Goal: Task Accomplishment & Management: Manage account settings

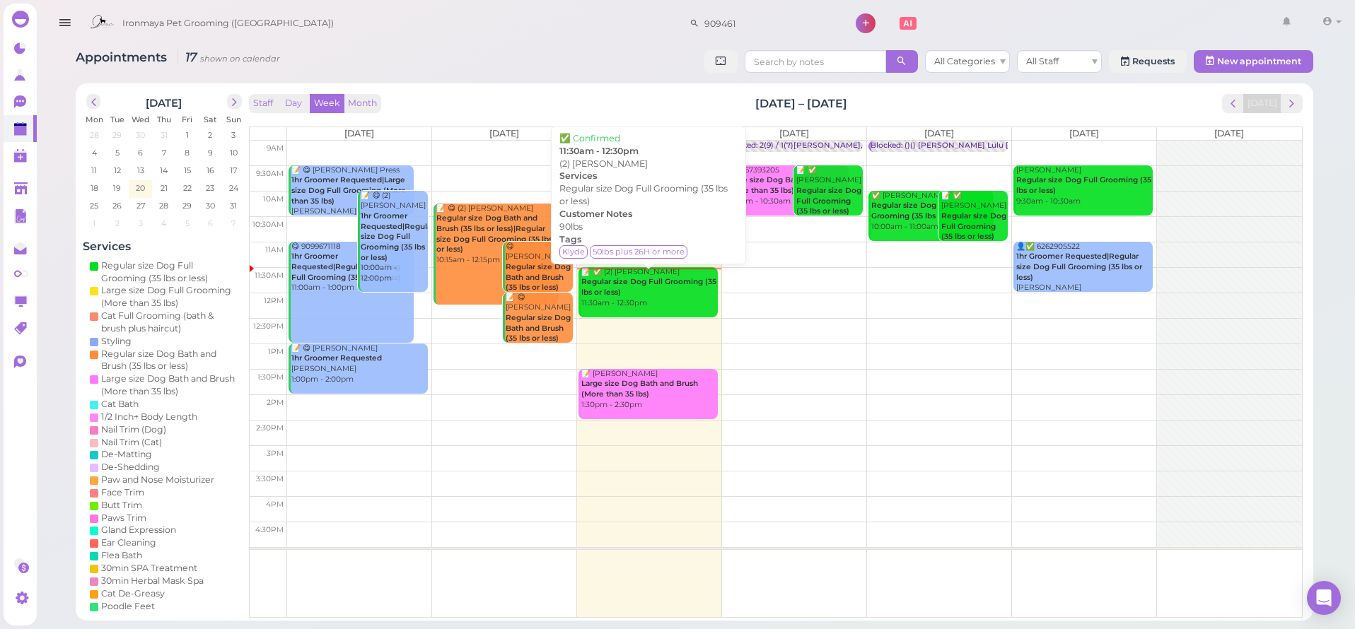
click at [661, 292] on div "📝 ✅ (2) [PERSON_NAME] Regular size Dog Full Grooming (35 lbs or less) 11:30am -…" at bounding box center [648, 288] width 137 height 42
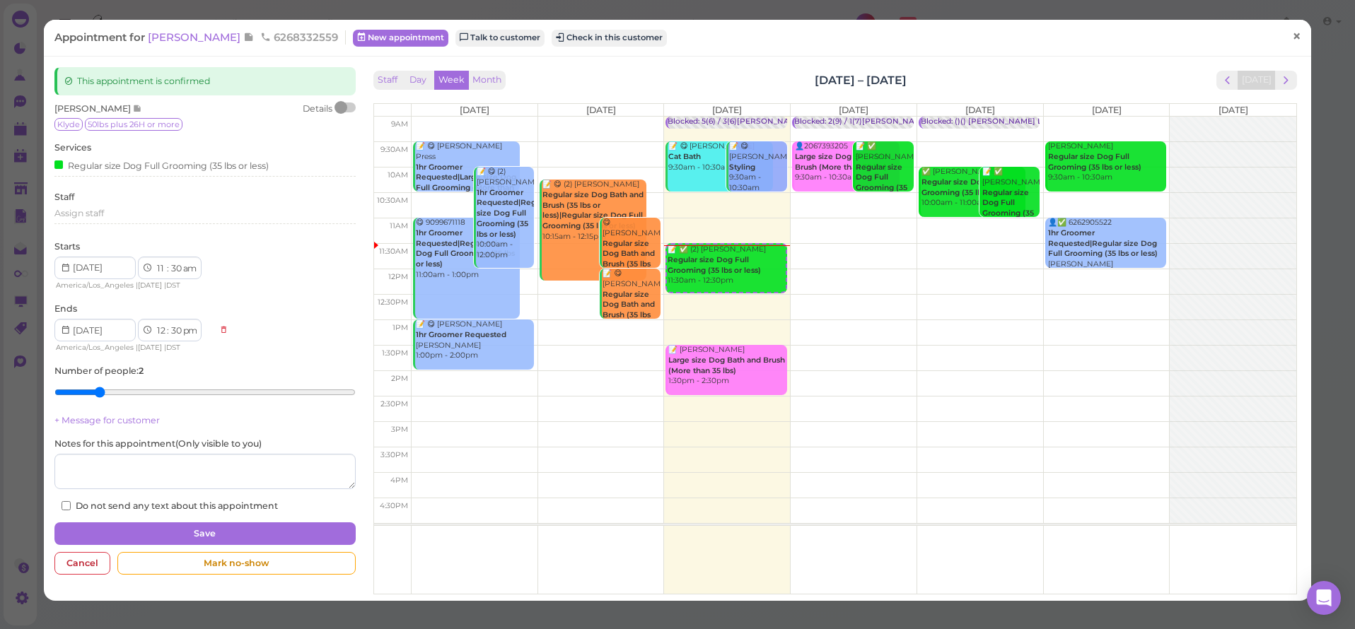
click at [1299, 33] on span "×" at bounding box center [1296, 37] width 9 height 20
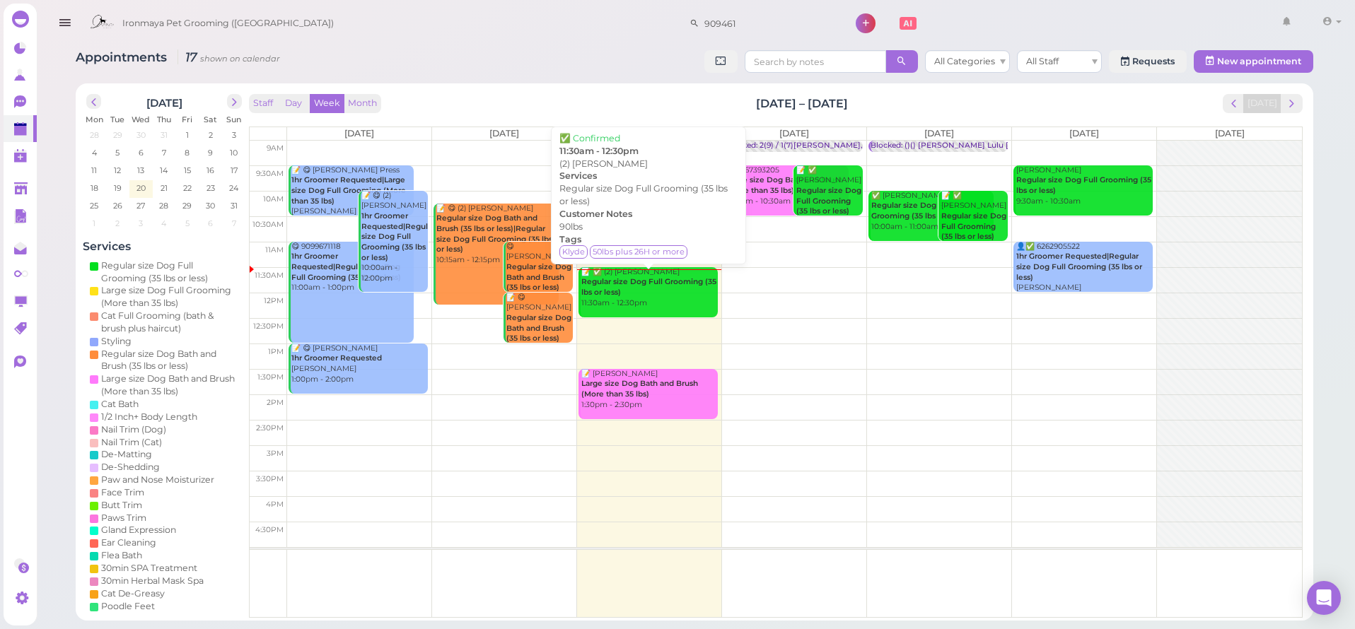
click at [634, 308] on link "📝 ✅ (2) [PERSON_NAME] Regular size Dog Full Grooming (35 lbs or less) 11:30am -…" at bounding box center [647, 292] width 139 height 50
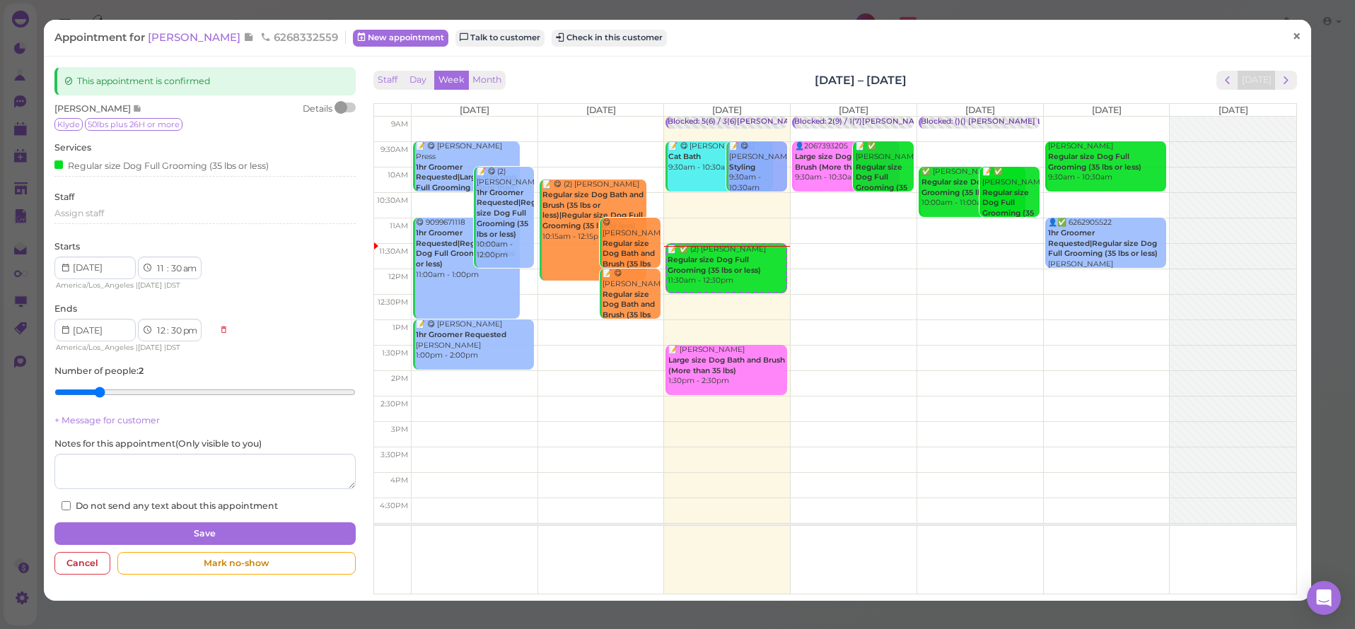
click at [1297, 36] on span "×" at bounding box center [1296, 37] width 9 height 20
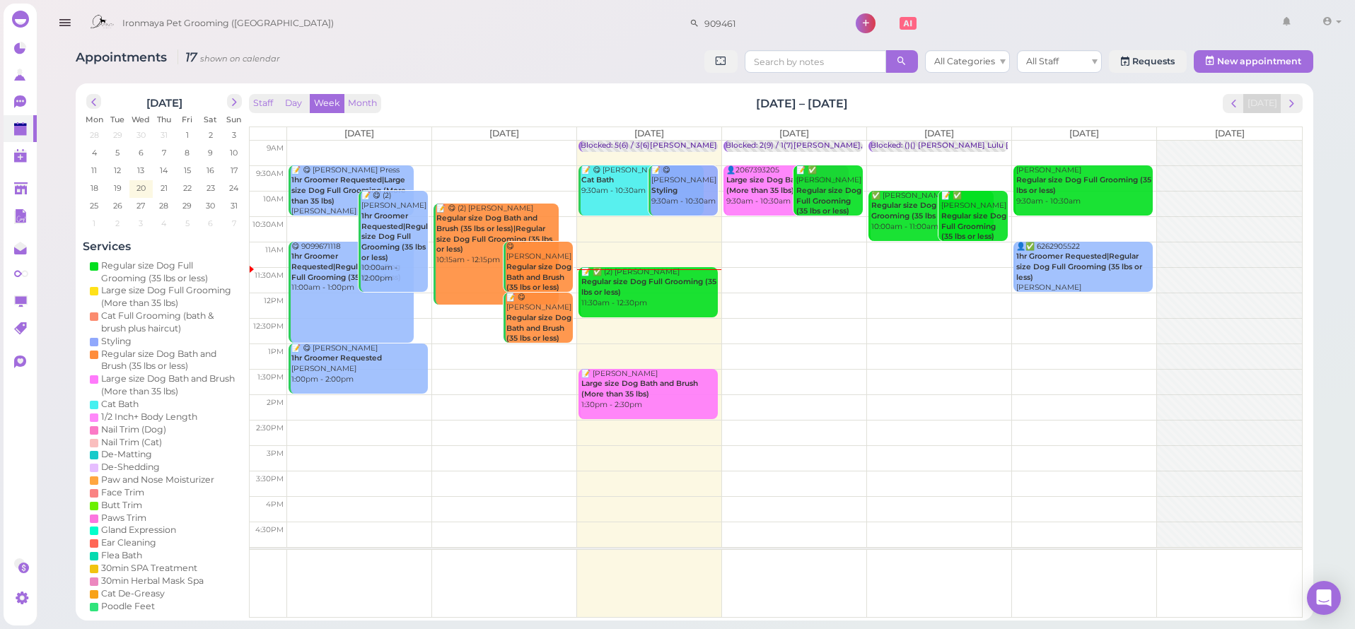
drag, startPoint x: 571, startPoint y: 20, endPoint x: 1201, endPoint y: 10, distance: 630.7
click at [1205, 13] on div "Ironmaya Pet Grooming ([GEOGRAPHIC_DATA]) 909461 1 Account Refer Friends" at bounding box center [714, 24] width 1263 height 40
click at [64, 18] on icon "button" at bounding box center [64, 23] width 15 height 18
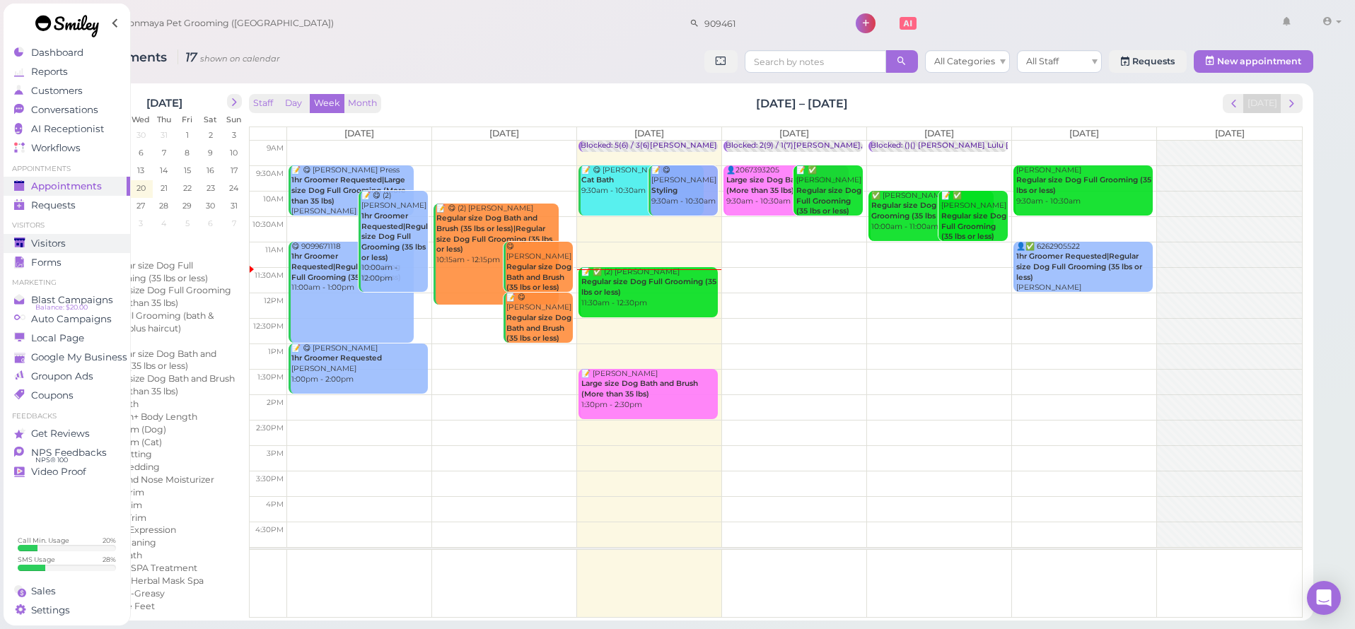
click at [73, 248] on div "Visitors" at bounding box center [65, 244] width 102 height 12
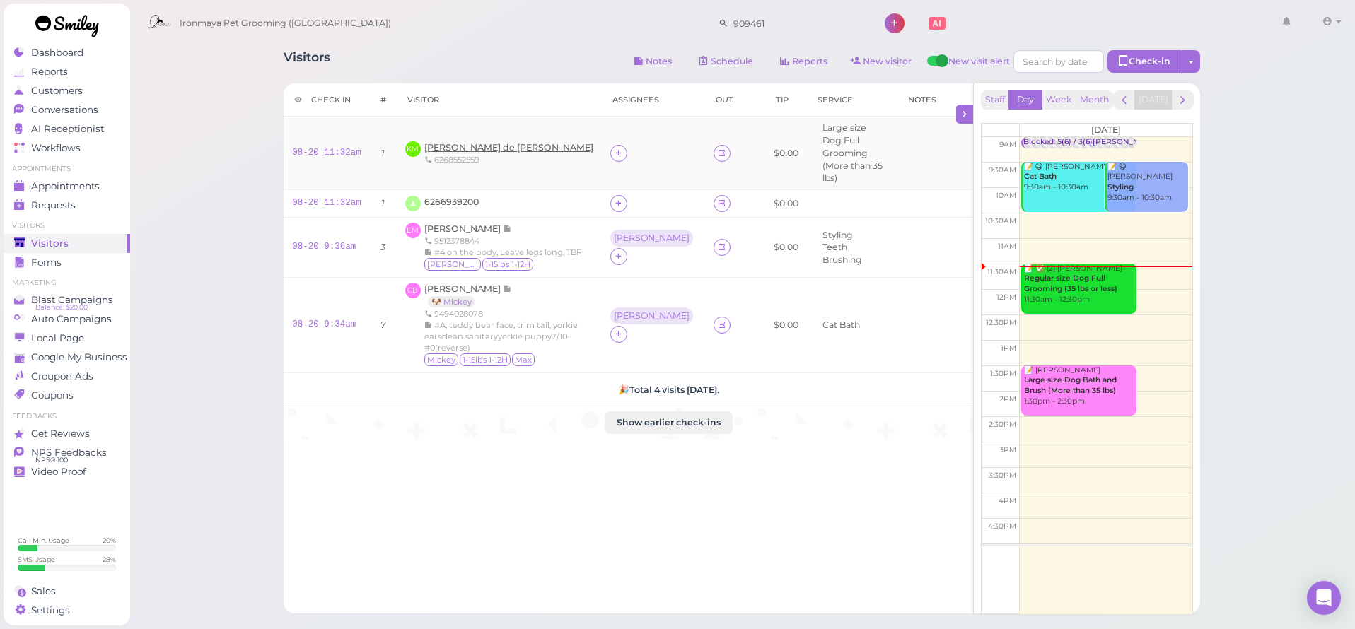
click at [524, 144] on span "[PERSON_NAME] de [PERSON_NAME]" at bounding box center [508, 147] width 169 height 11
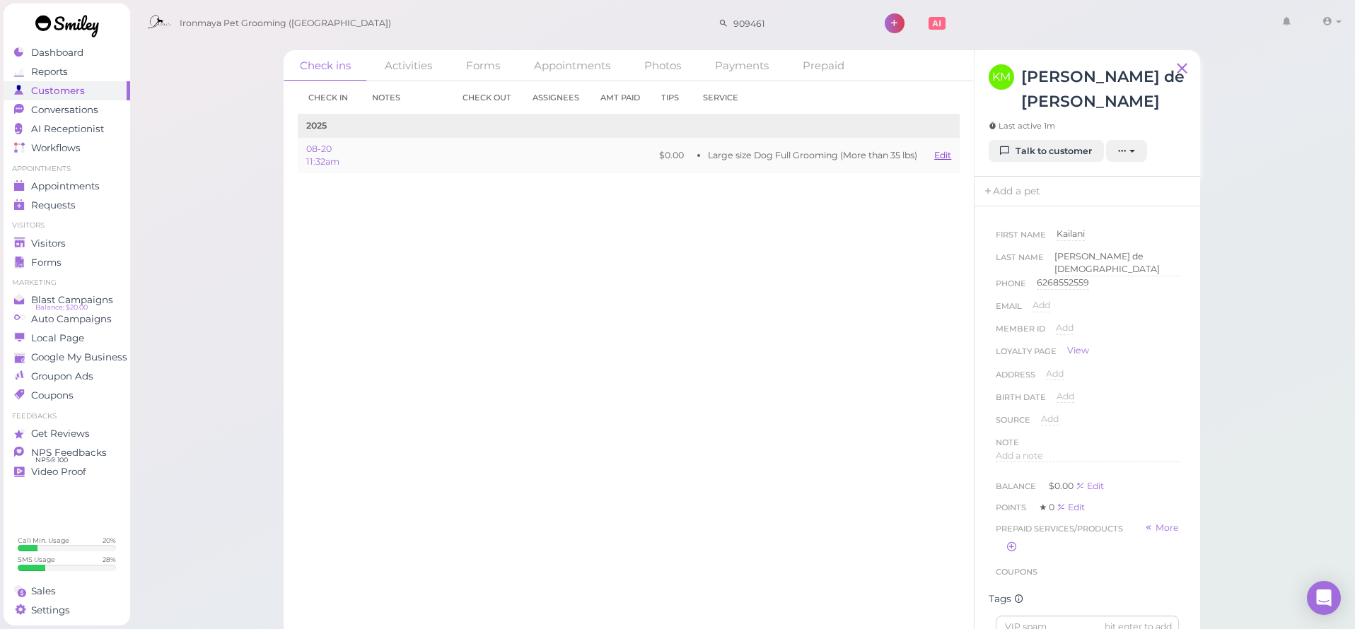
click at [946, 156] on link "Edit" at bounding box center [942, 155] width 17 height 11
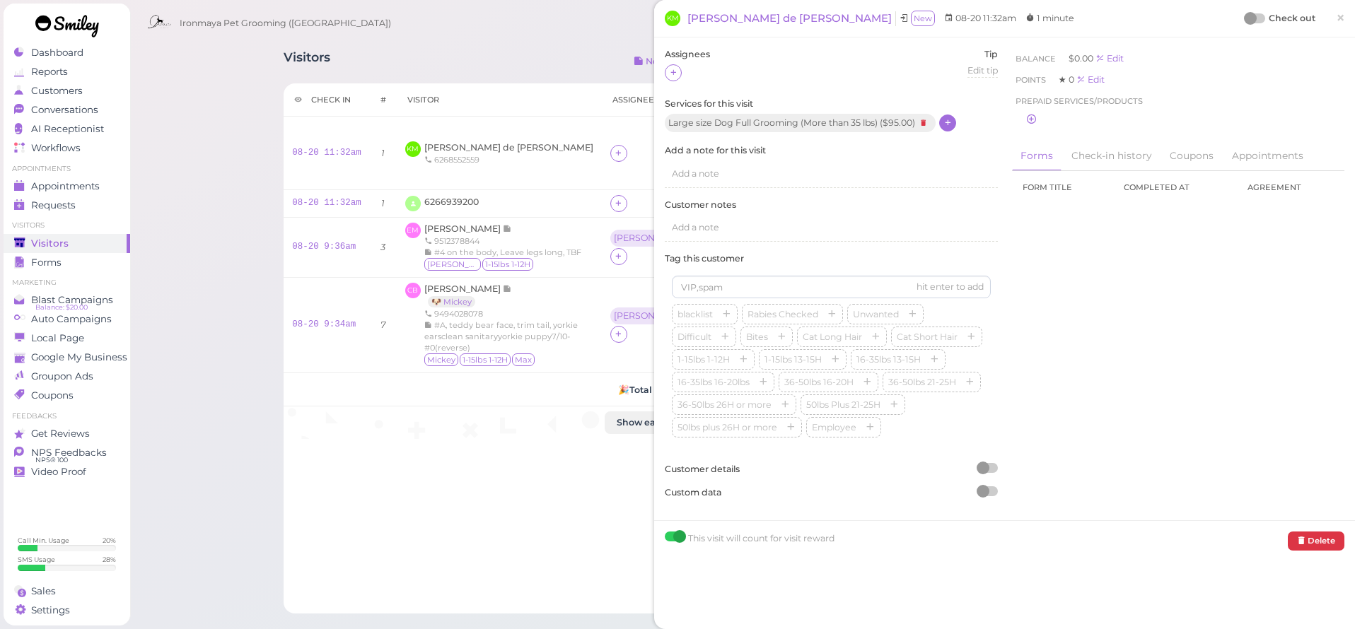
click at [952, 122] on icon at bounding box center [947, 122] width 9 height 11
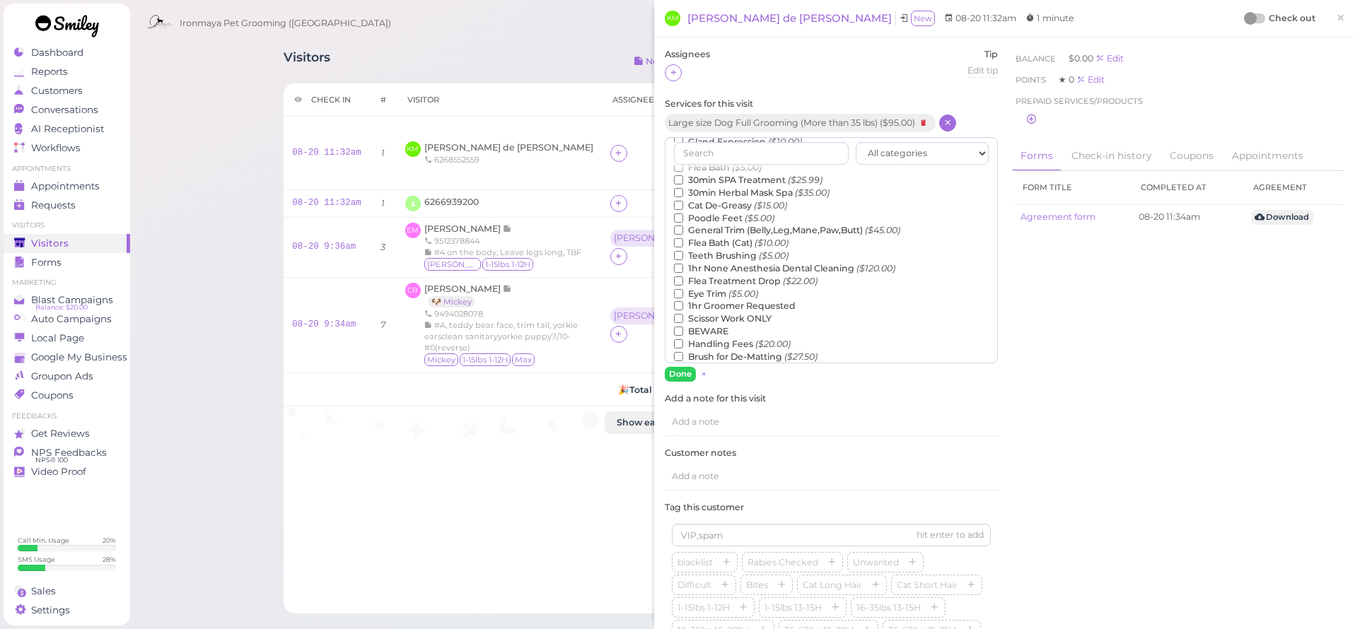
scroll to position [15, 0]
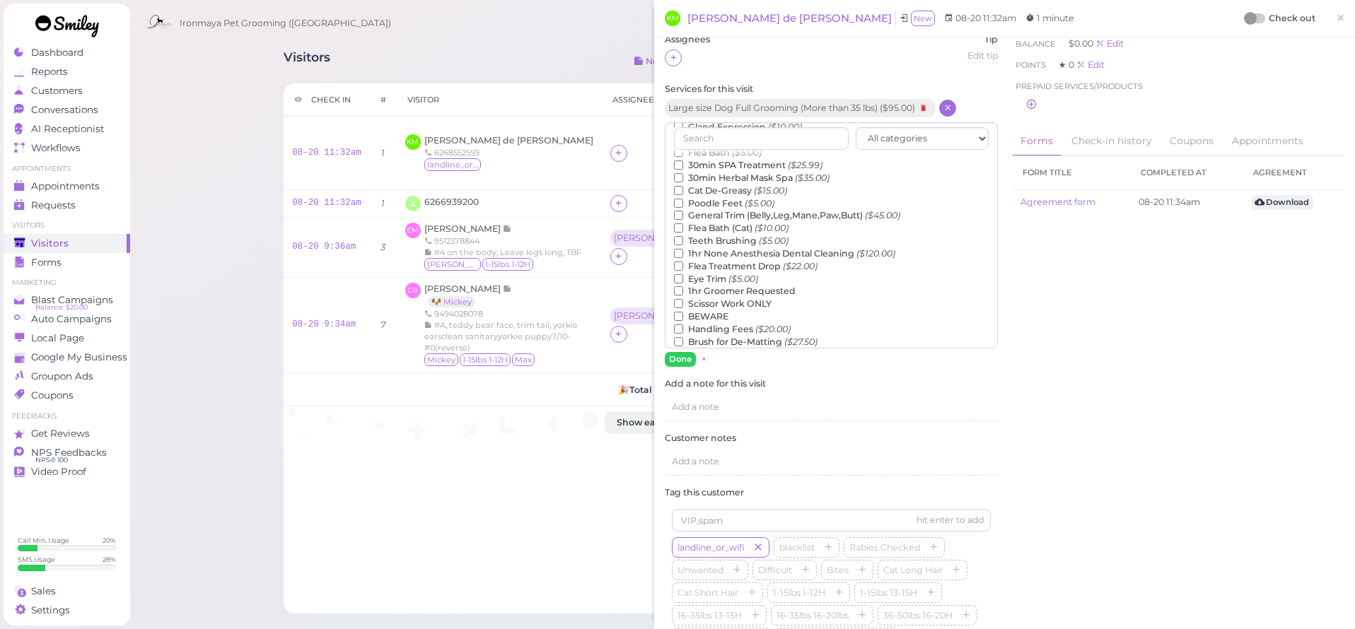
click at [732, 235] on label "Teeth Brushing ($5.00)" at bounding box center [731, 241] width 115 height 13
click at [683, 236] on input "Teeth Brushing ($5.00)" at bounding box center [678, 240] width 9 height 9
click at [694, 353] on button "Done" at bounding box center [680, 359] width 31 height 15
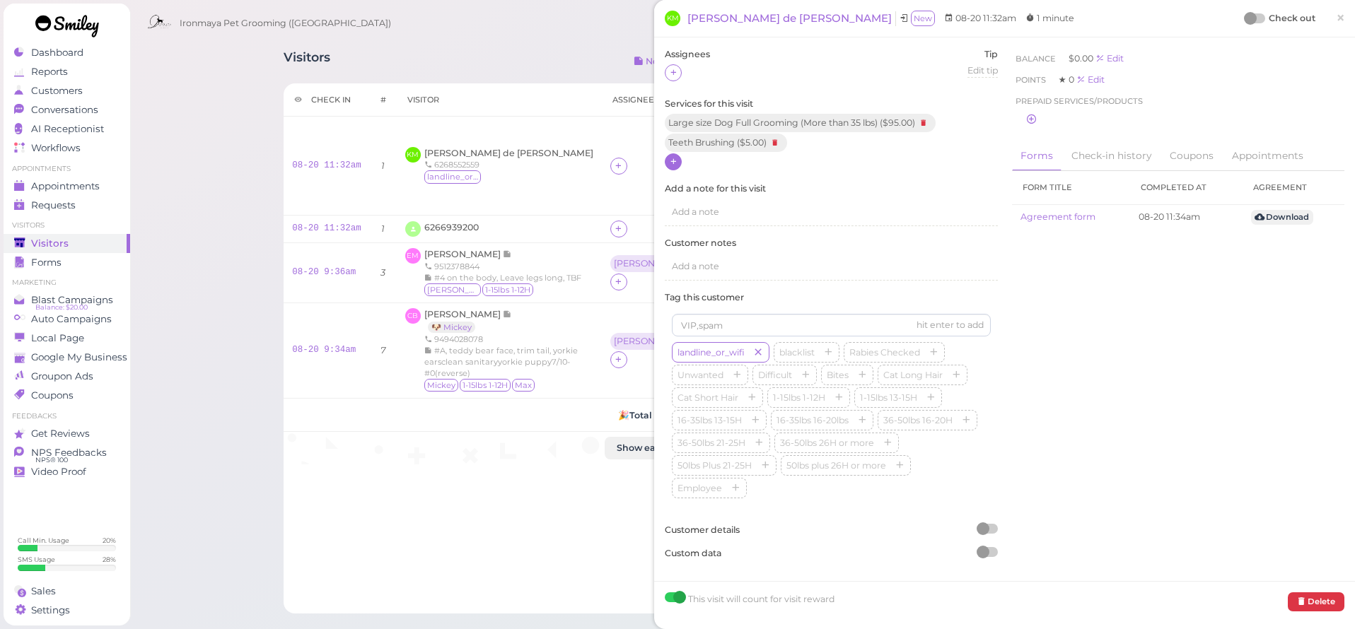
scroll to position [0, 0]
click at [1336, 23] on span "×" at bounding box center [1339, 18] width 9 height 20
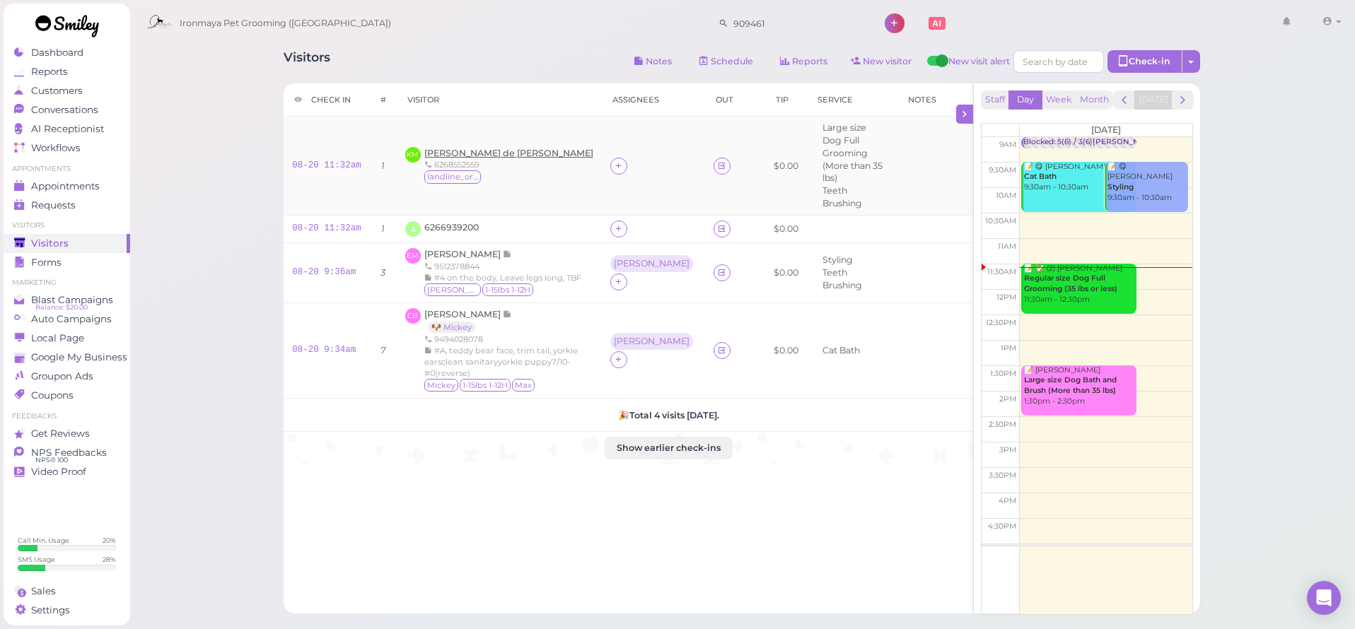
click at [494, 148] on span "[PERSON_NAME] de [PERSON_NAME]" at bounding box center [508, 153] width 169 height 11
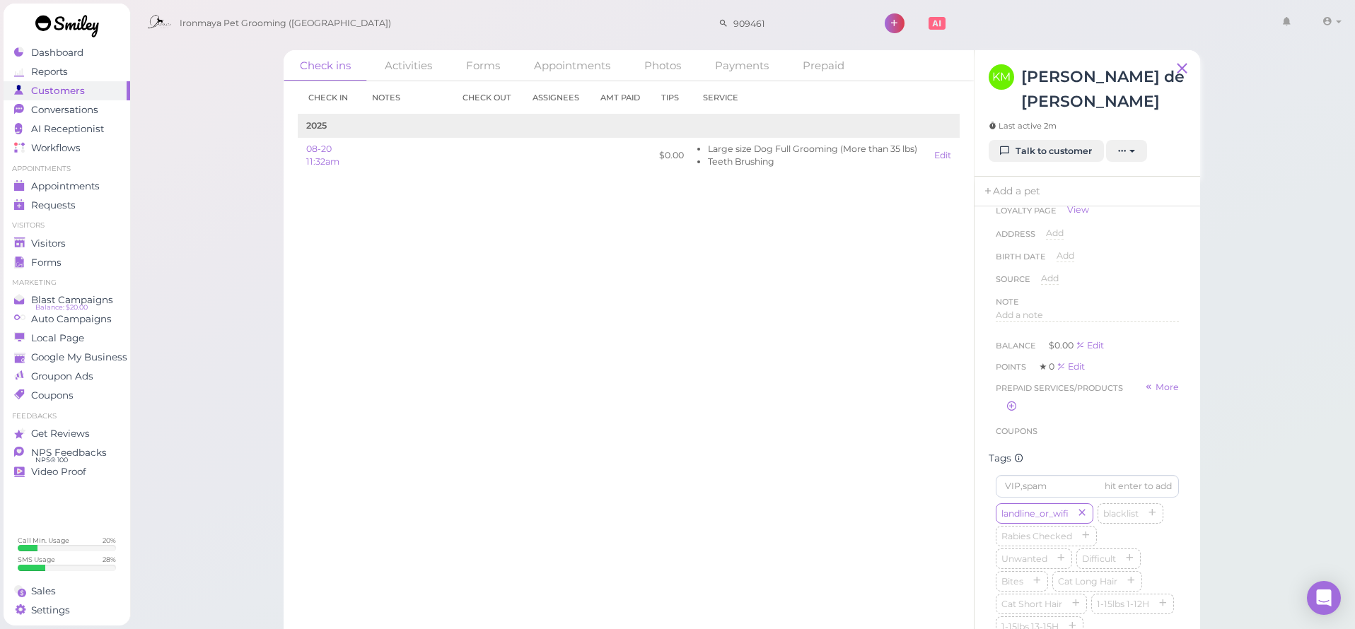
scroll to position [170, 0]
click at [1056, 457] on input at bounding box center [1086, 456] width 183 height 23
type input "Juniper"
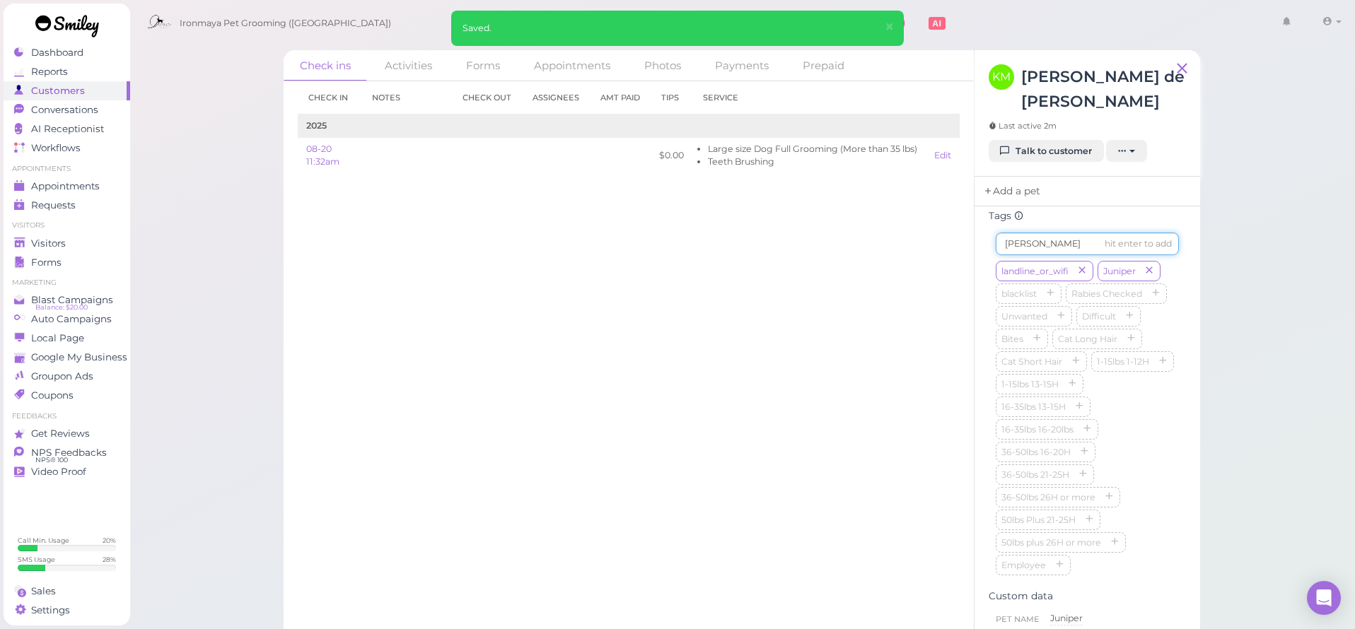
type input "[PERSON_NAME]"
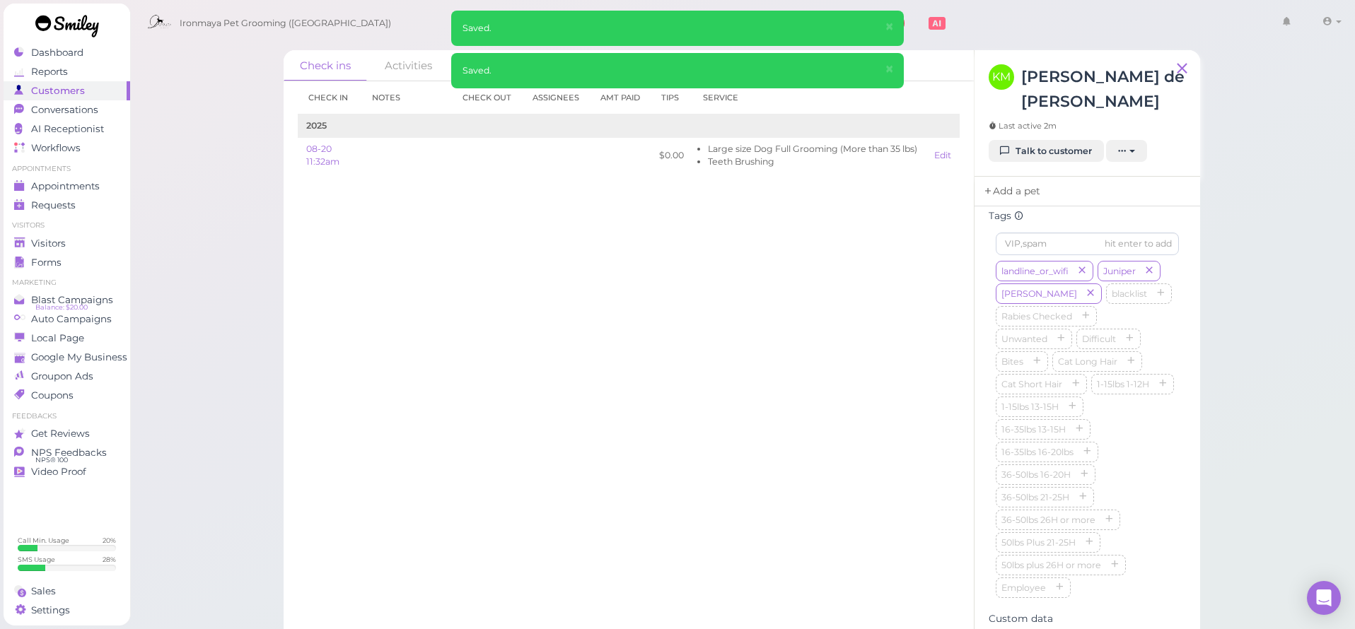
click at [1016, 185] on link "Add a pet" at bounding box center [1011, 192] width 74 height 30
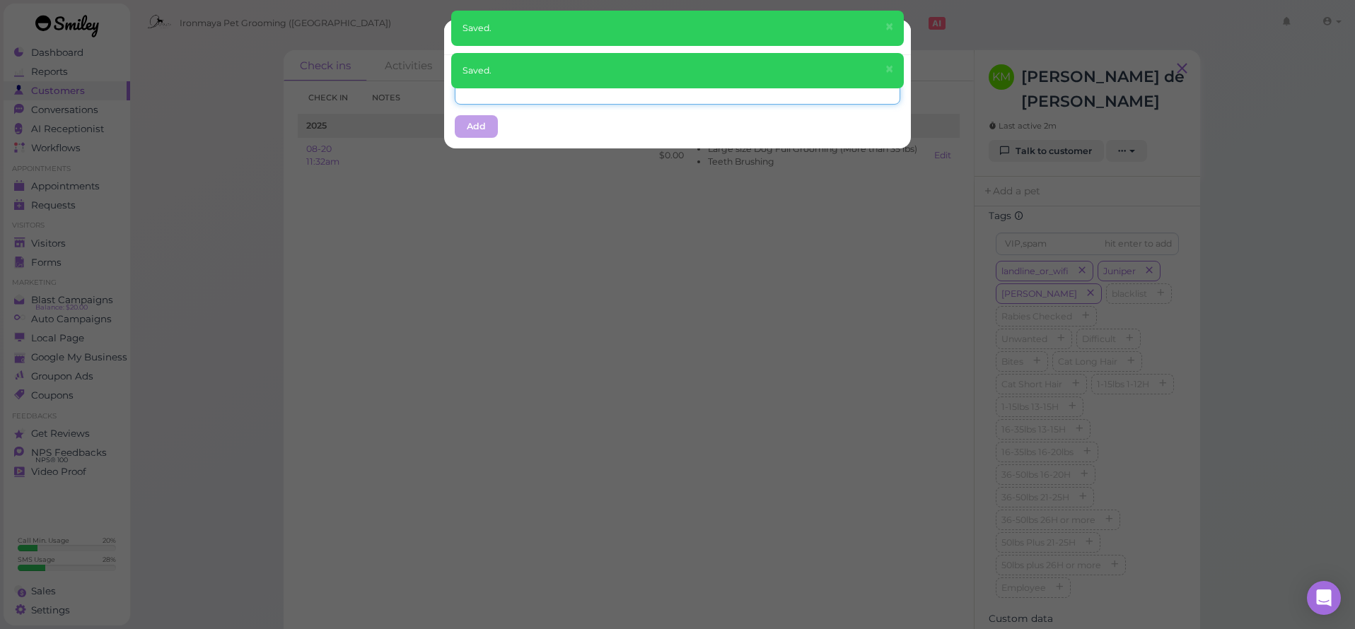
click at [556, 100] on input "text" at bounding box center [677, 93] width 445 height 23
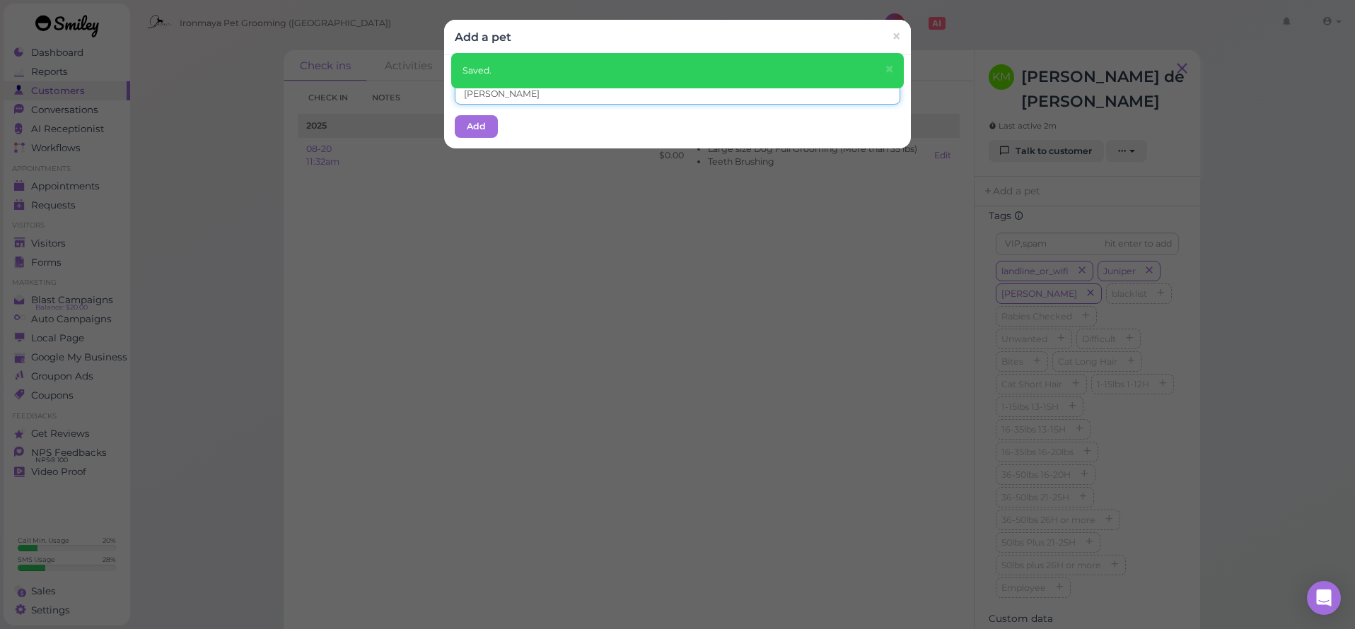
click at [469, 93] on input "[PERSON_NAME]" at bounding box center [677, 93] width 445 height 23
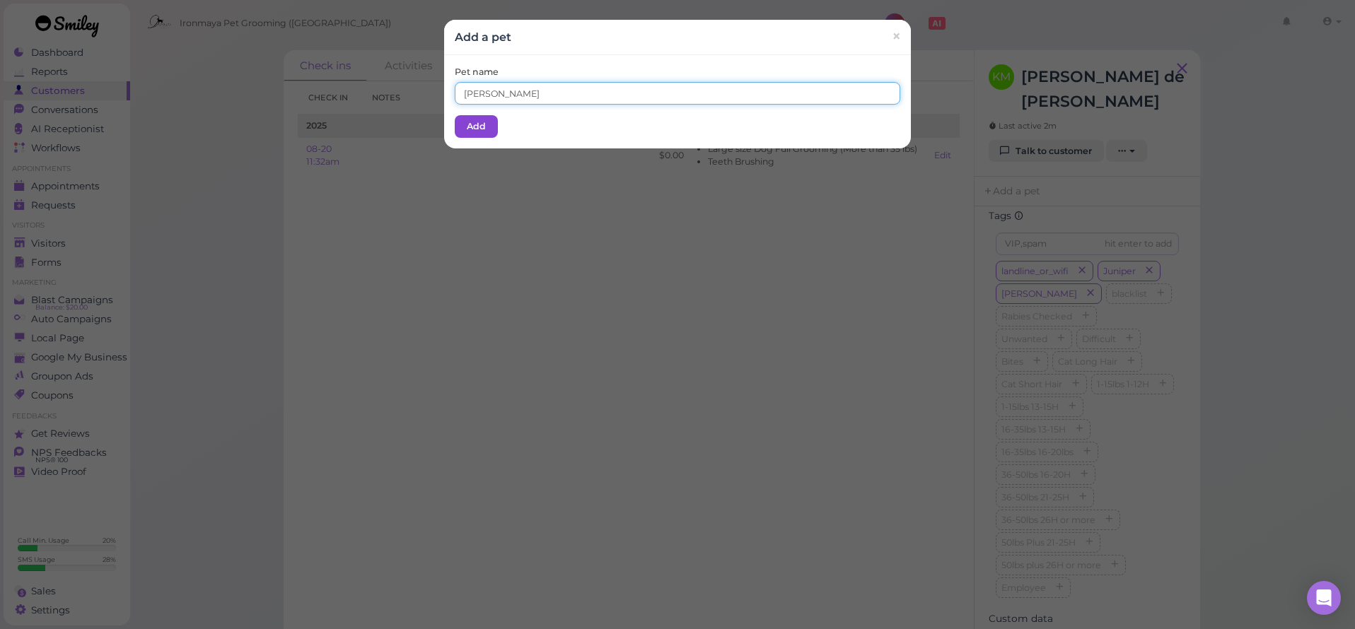
type input "[PERSON_NAME]"
click at [465, 122] on button "Add" at bounding box center [476, 126] width 43 height 23
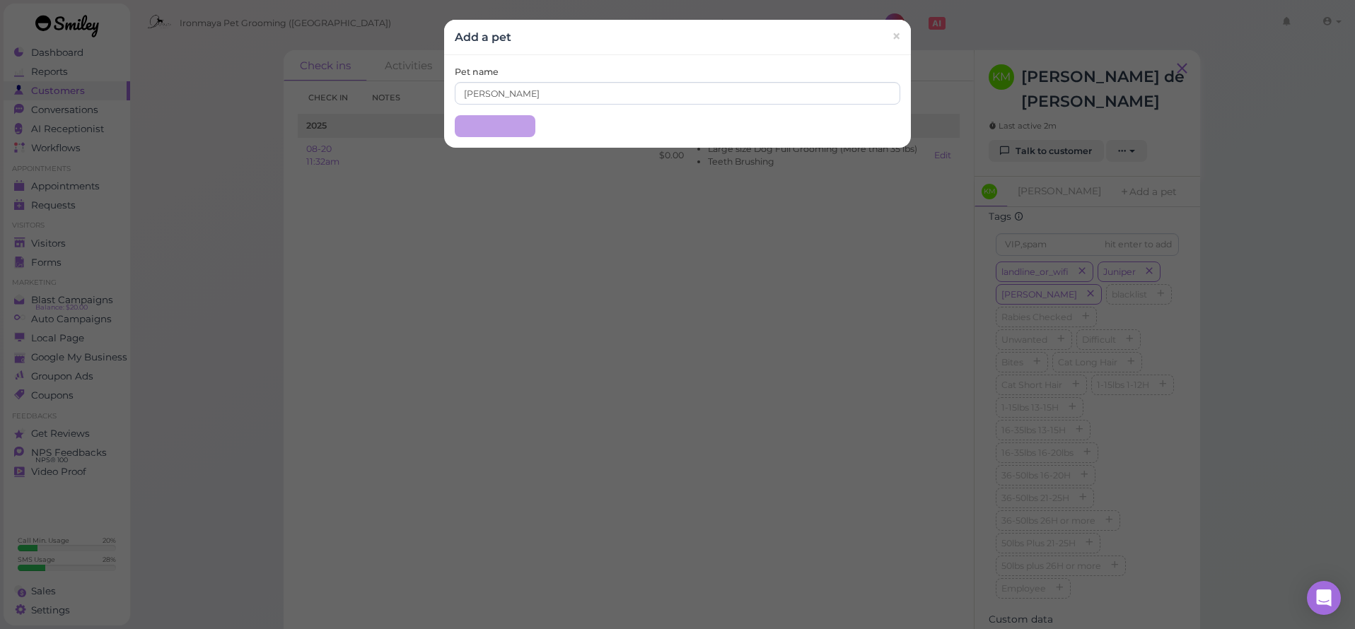
scroll to position [0, 0]
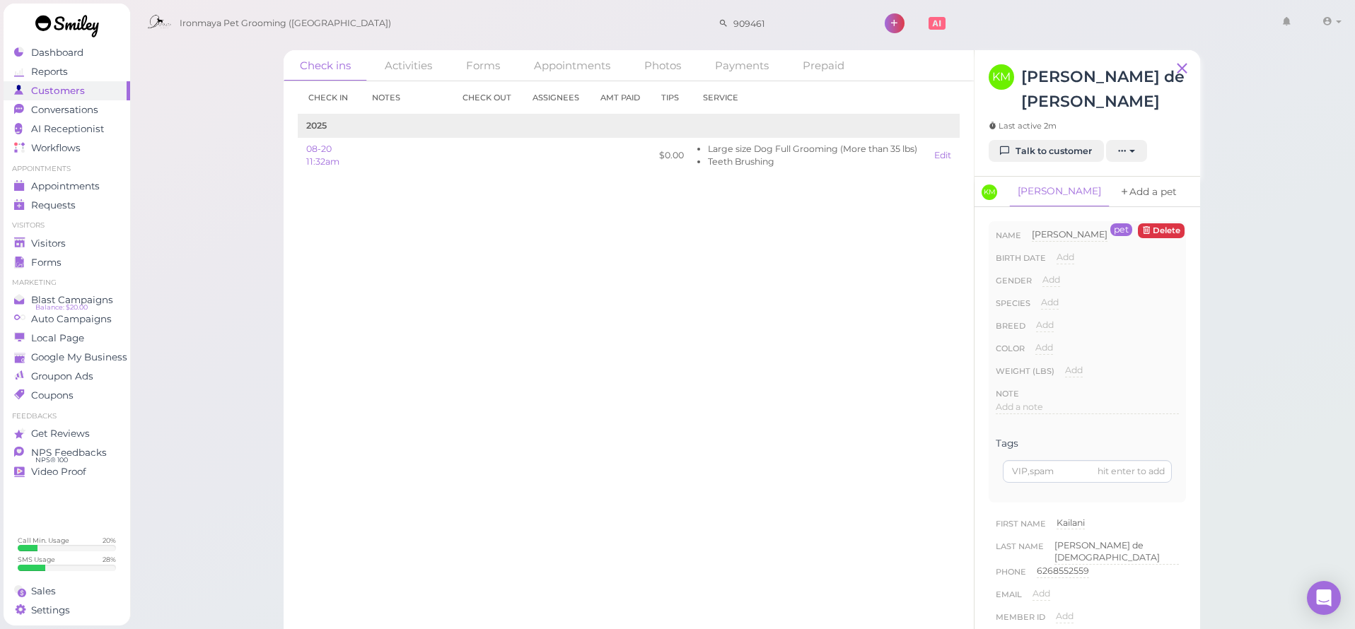
click at [1111, 194] on link "Add a pet" at bounding box center [1148, 192] width 74 height 30
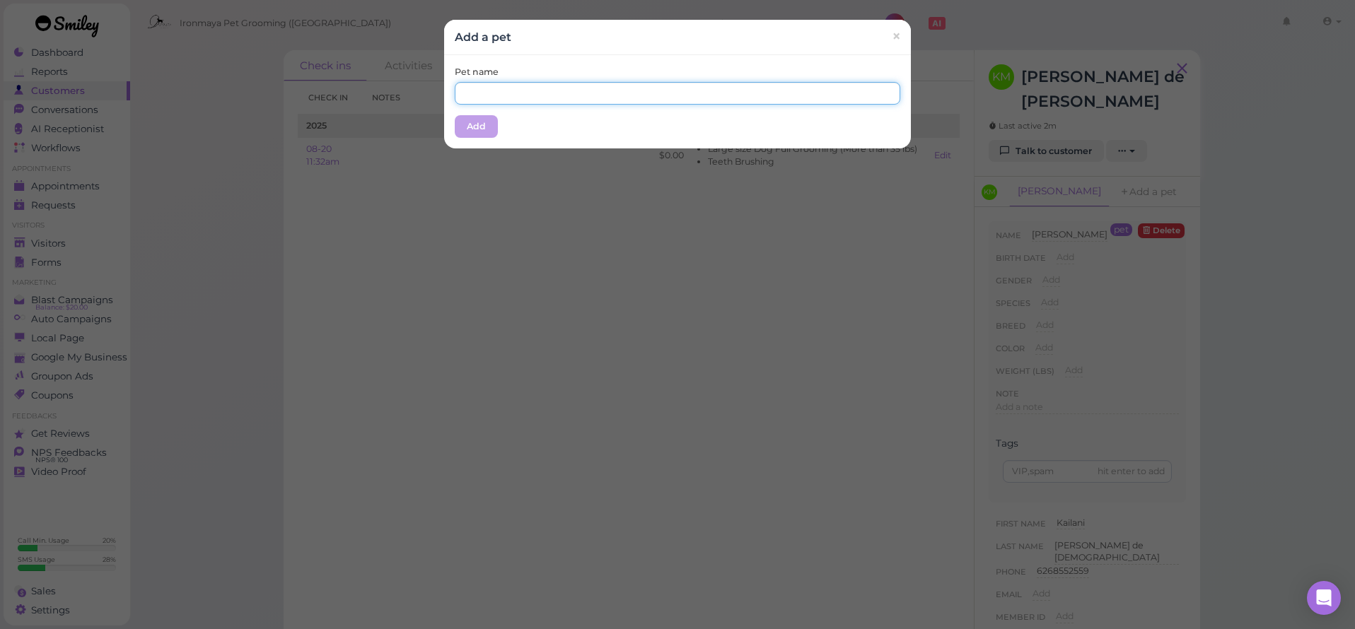
click at [506, 90] on input "text" at bounding box center [677, 93] width 445 height 23
type input "Juniper"
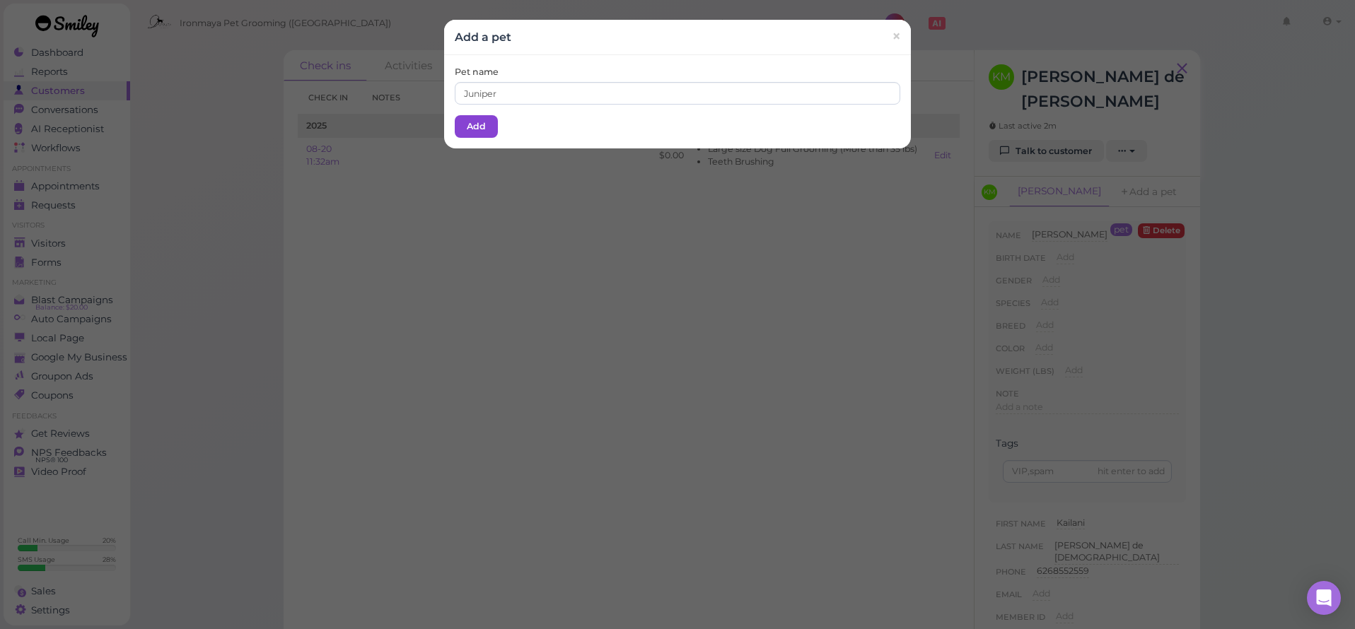
click at [484, 119] on button "Add" at bounding box center [476, 126] width 43 height 23
click at [484, 121] on td "2025" at bounding box center [629, 126] width 662 height 23
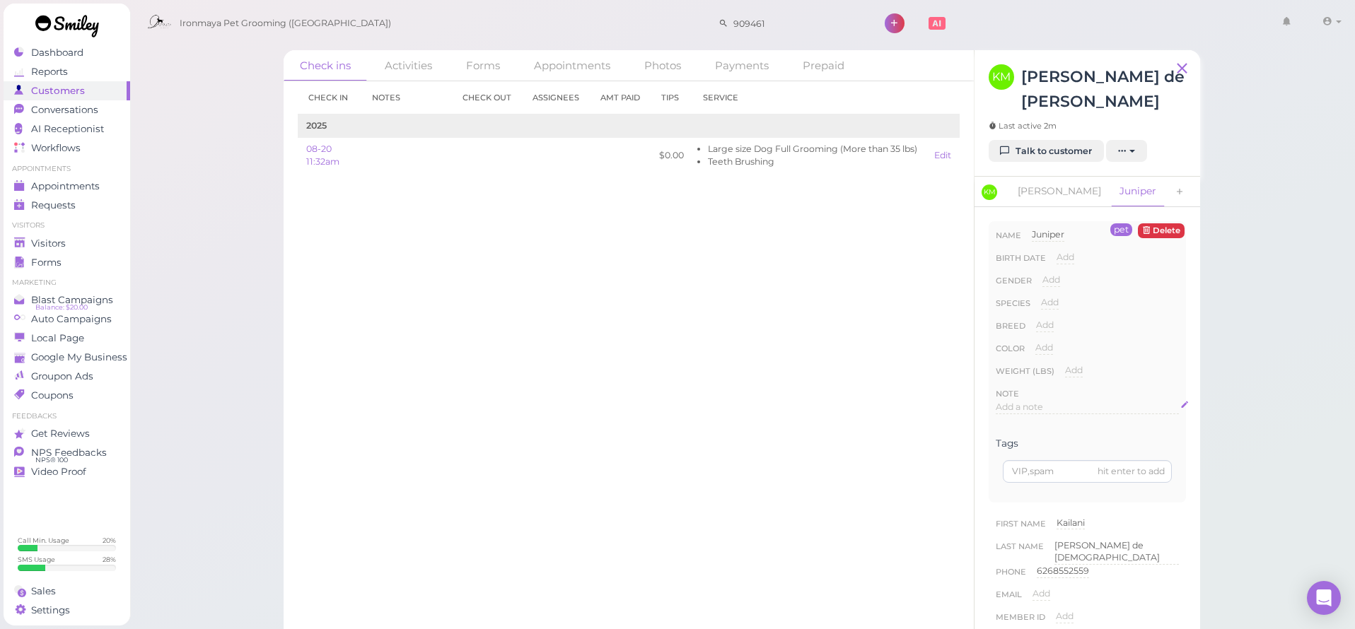
click at [1013, 407] on span "Add a note" at bounding box center [1018, 407] width 47 height 11
click at [1010, 543] on button "Done" at bounding box center [1010, 543] width 31 height 15
